Goal: Task Accomplishment & Management: Manage account settings

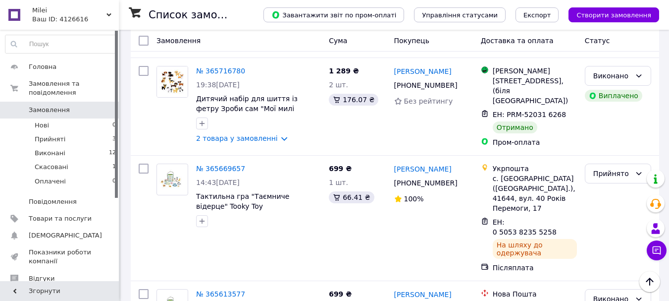
scroll to position [496, 0]
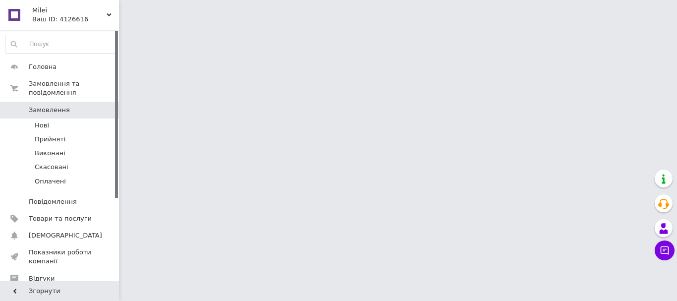
click at [51, 231] on span "[DEMOGRAPHIC_DATA]" at bounding box center [65, 235] width 73 height 9
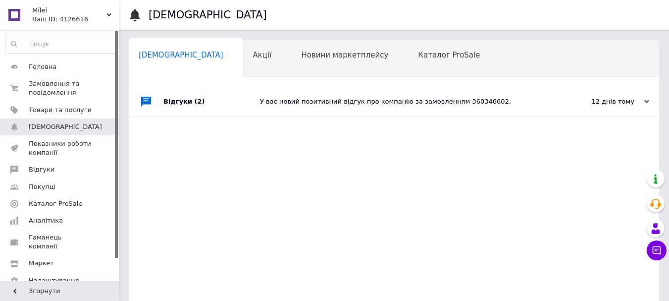
click at [171, 102] on div "Відгуки (2)" at bounding box center [212, 102] width 97 height 30
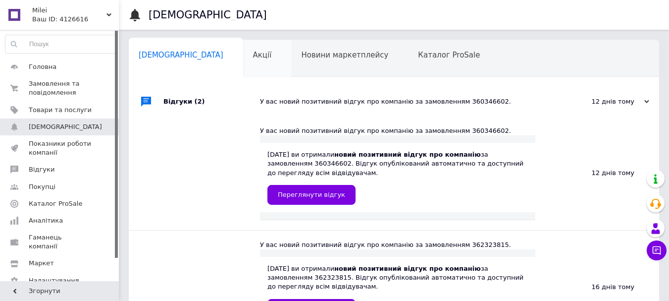
click at [253, 54] on span "Акції" at bounding box center [262, 55] width 19 height 9
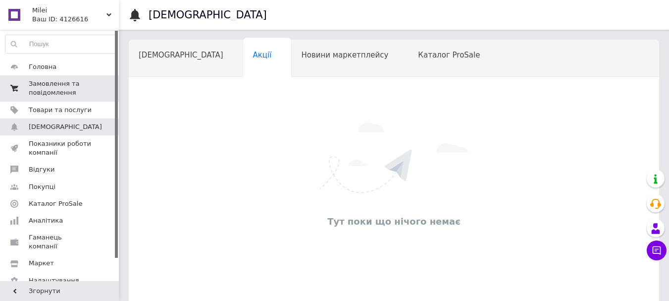
click at [49, 91] on span "Замовлення та повідомлення" at bounding box center [60, 88] width 63 height 18
